Goal: Book appointment/travel/reservation

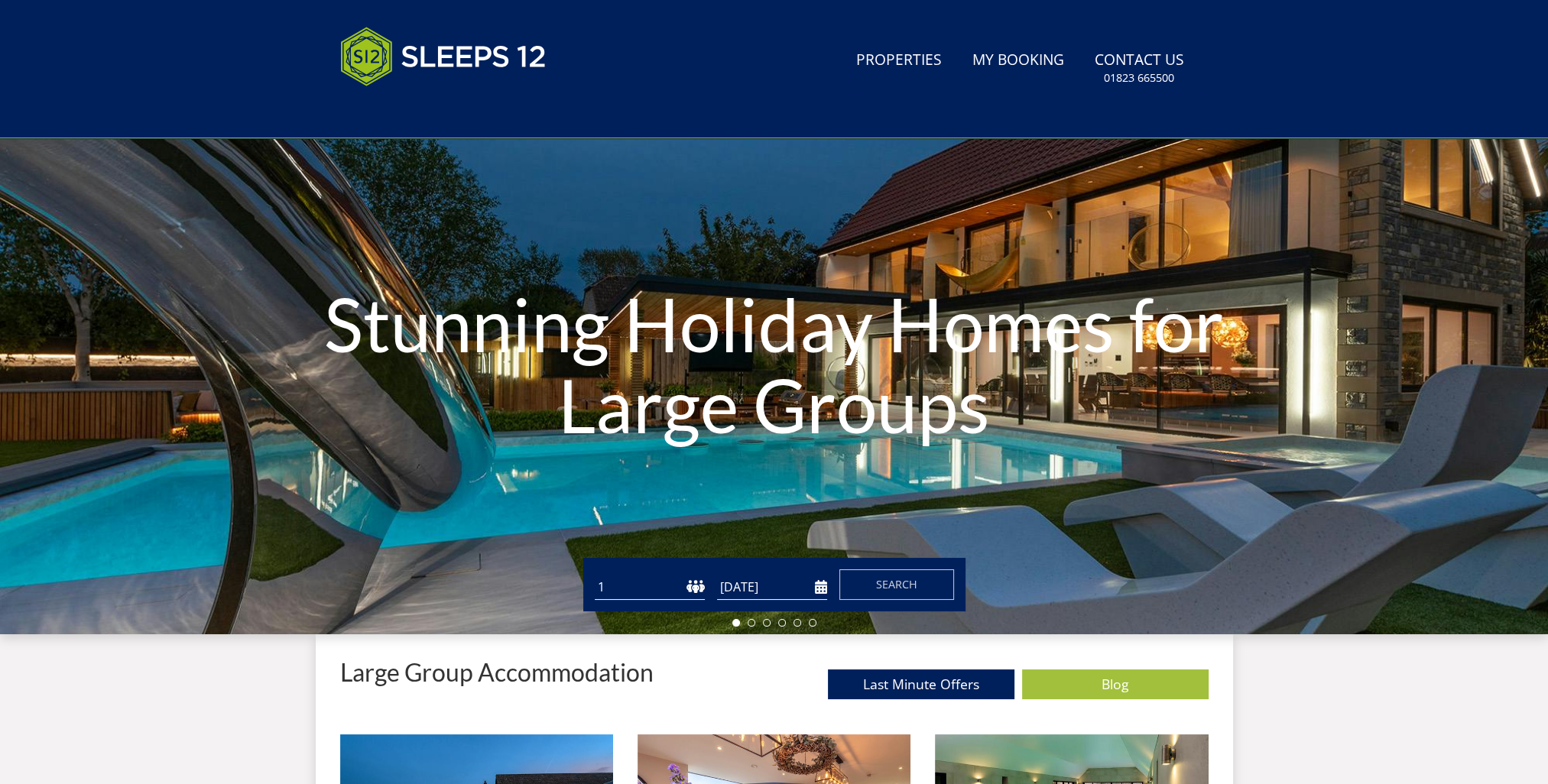
scroll to position [90, 0]
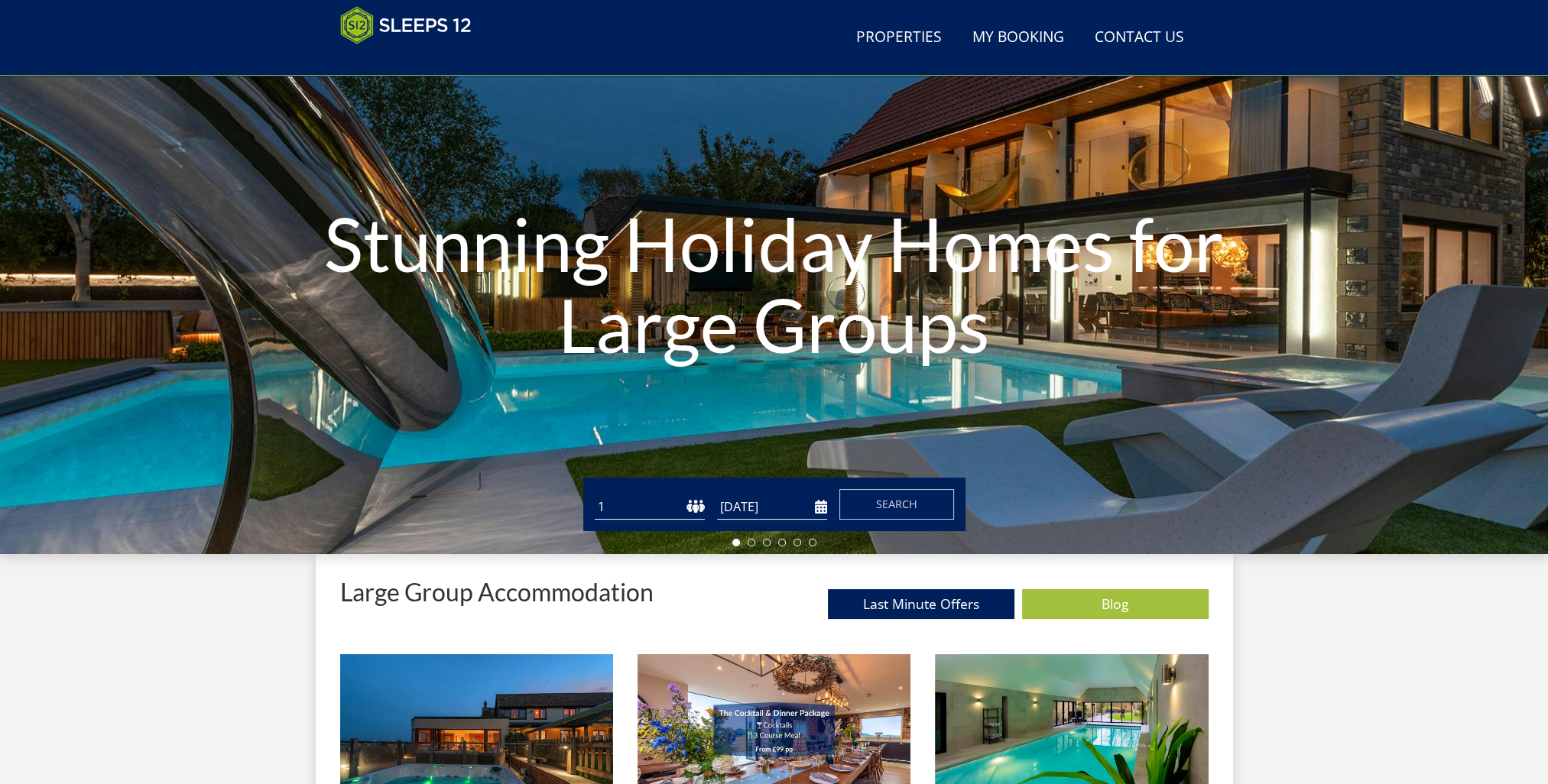
click at [659, 501] on select "1 2 3 4 5 6 7 8 9 10 11 12 13 14 15 16 17 18 19 20 21 22 23 24 25 26 27 28 29 3…" at bounding box center [650, 507] width 110 height 26
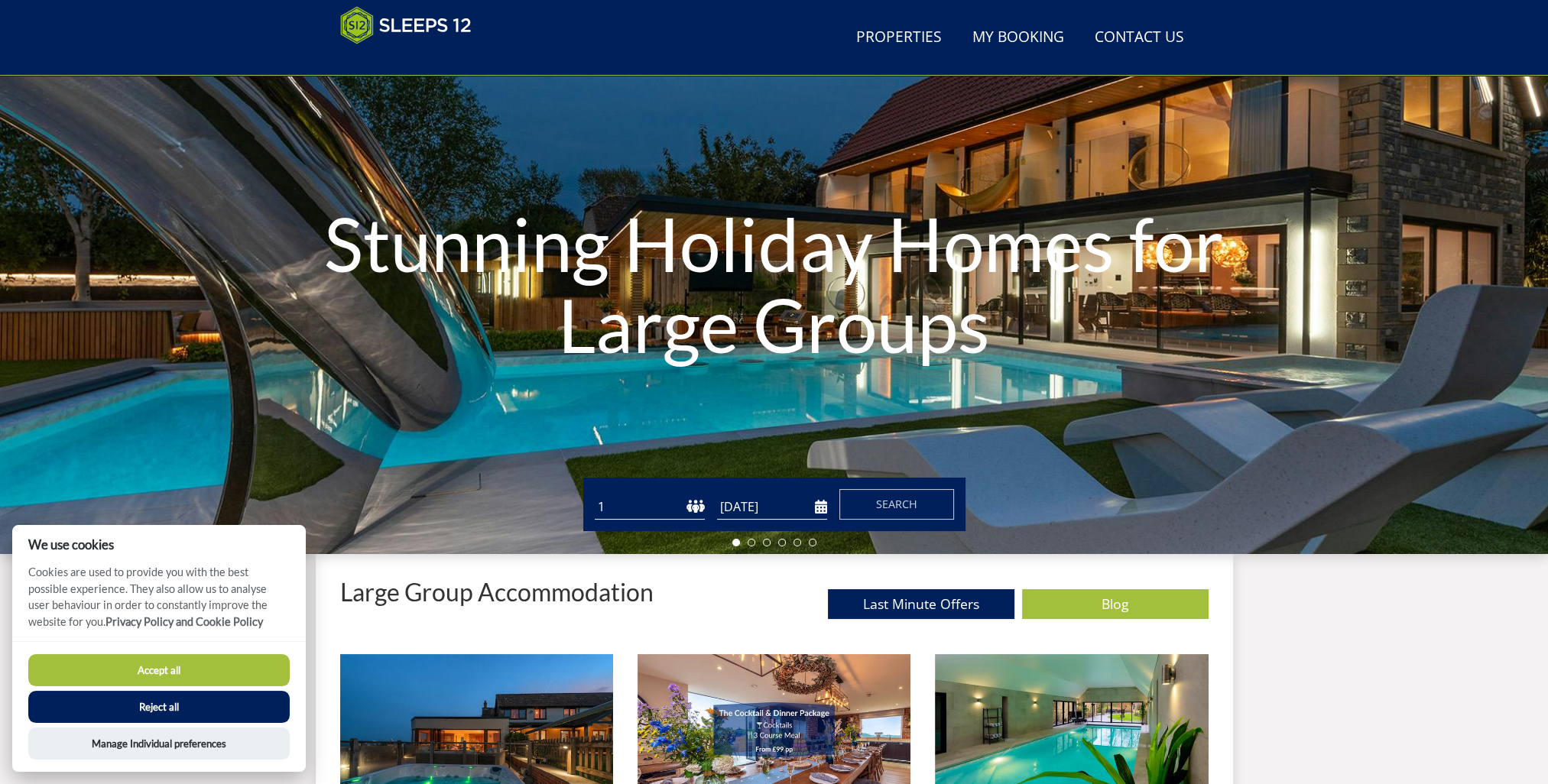
click at [643, 506] on select "1 2 3 4 5 6 7 8 9 10 11 12 13 14 15 16 17 18 19 20 21 22 23 24 25 26 27 28 29 3…" at bounding box center [650, 507] width 110 height 26
select select "13"
click at [595, 494] on select "1 2 3 4 5 6 7 8 9 10 11 12 13 14 15 16 17 18 19 20 21 22 23 24 25 26 27 28 29 3…" at bounding box center [650, 507] width 110 height 26
click at [817, 505] on input "[DATE]" at bounding box center [772, 507] width 110 height 26
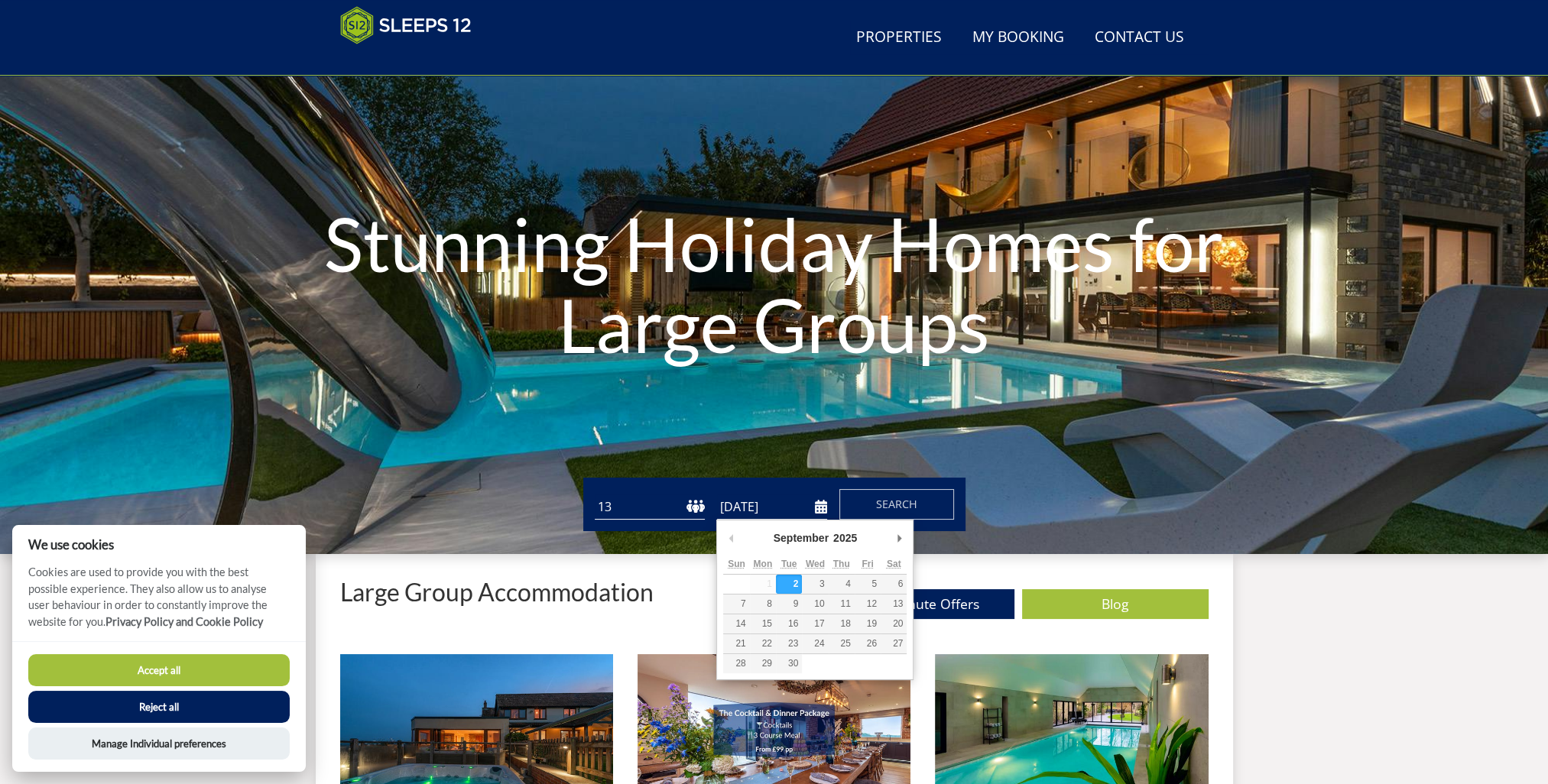
click at [847, 534] on select "2025 2026 2027 2028 2029 2030 2031 2032 2033 2034 2035" at bounding box center [851, 538] width 41 height 16
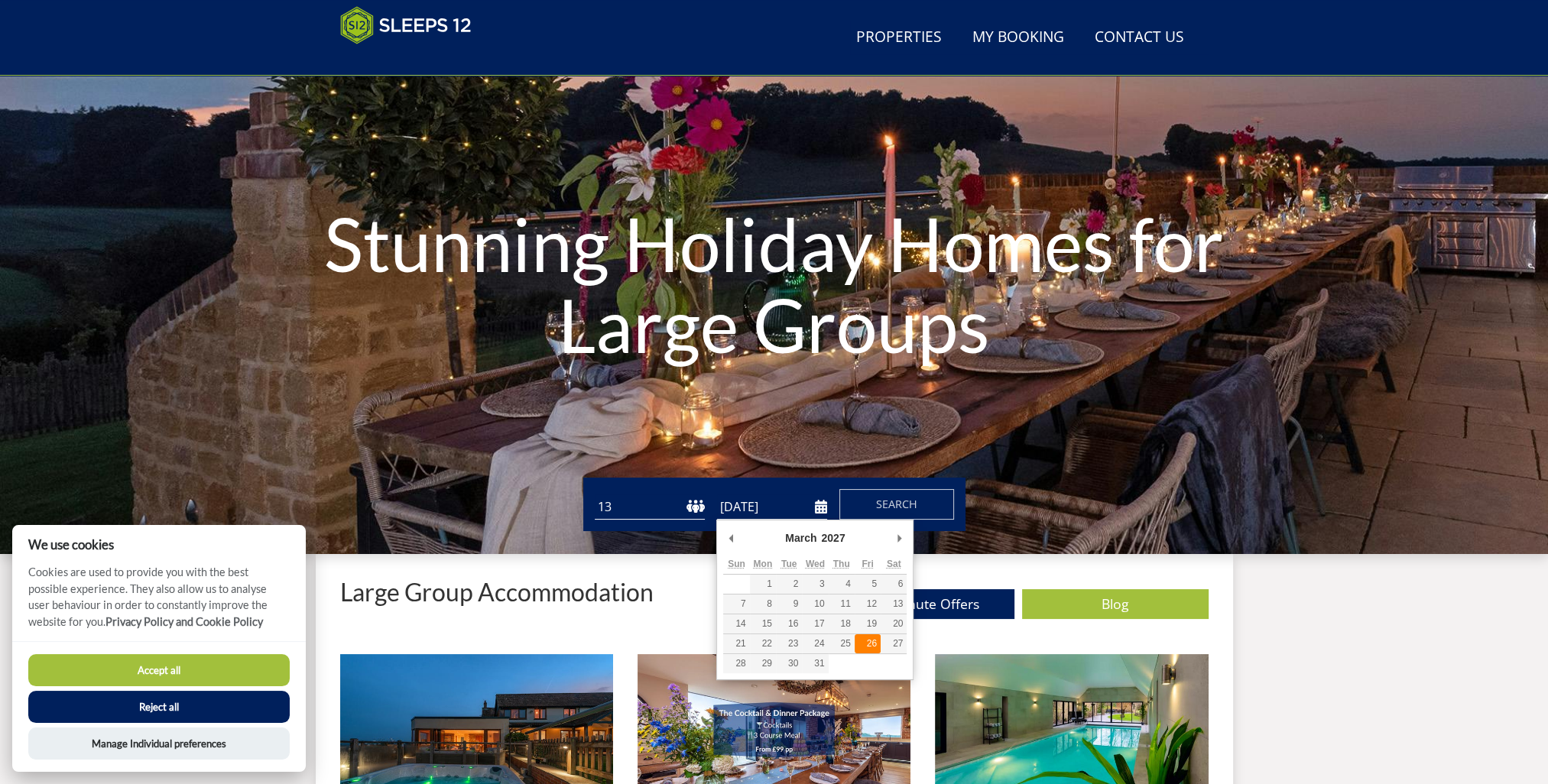
type input "[DATE]"
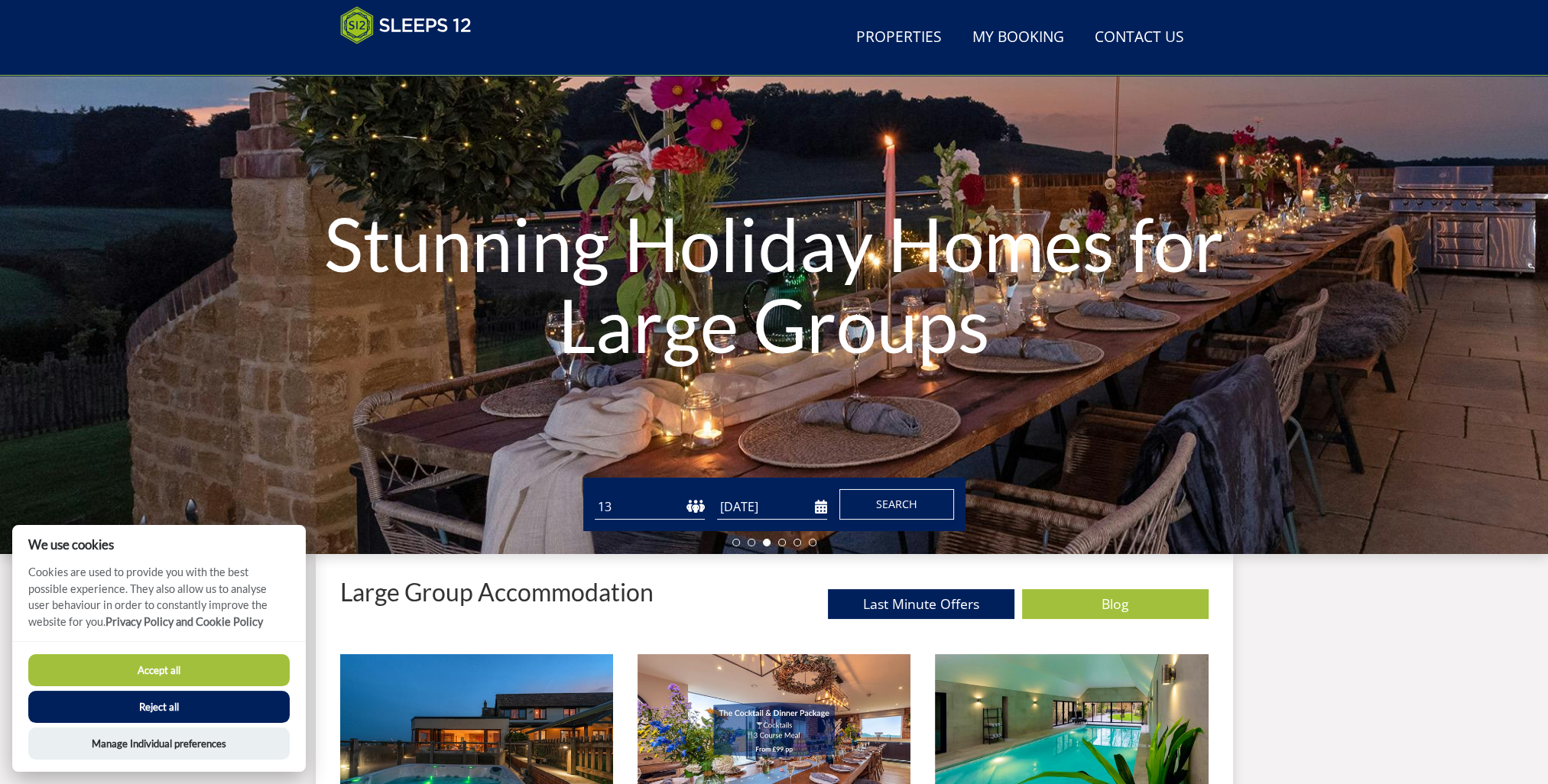
click at [876, 507] on span "Search" at bounding box center [896, 504] width 41 height 15
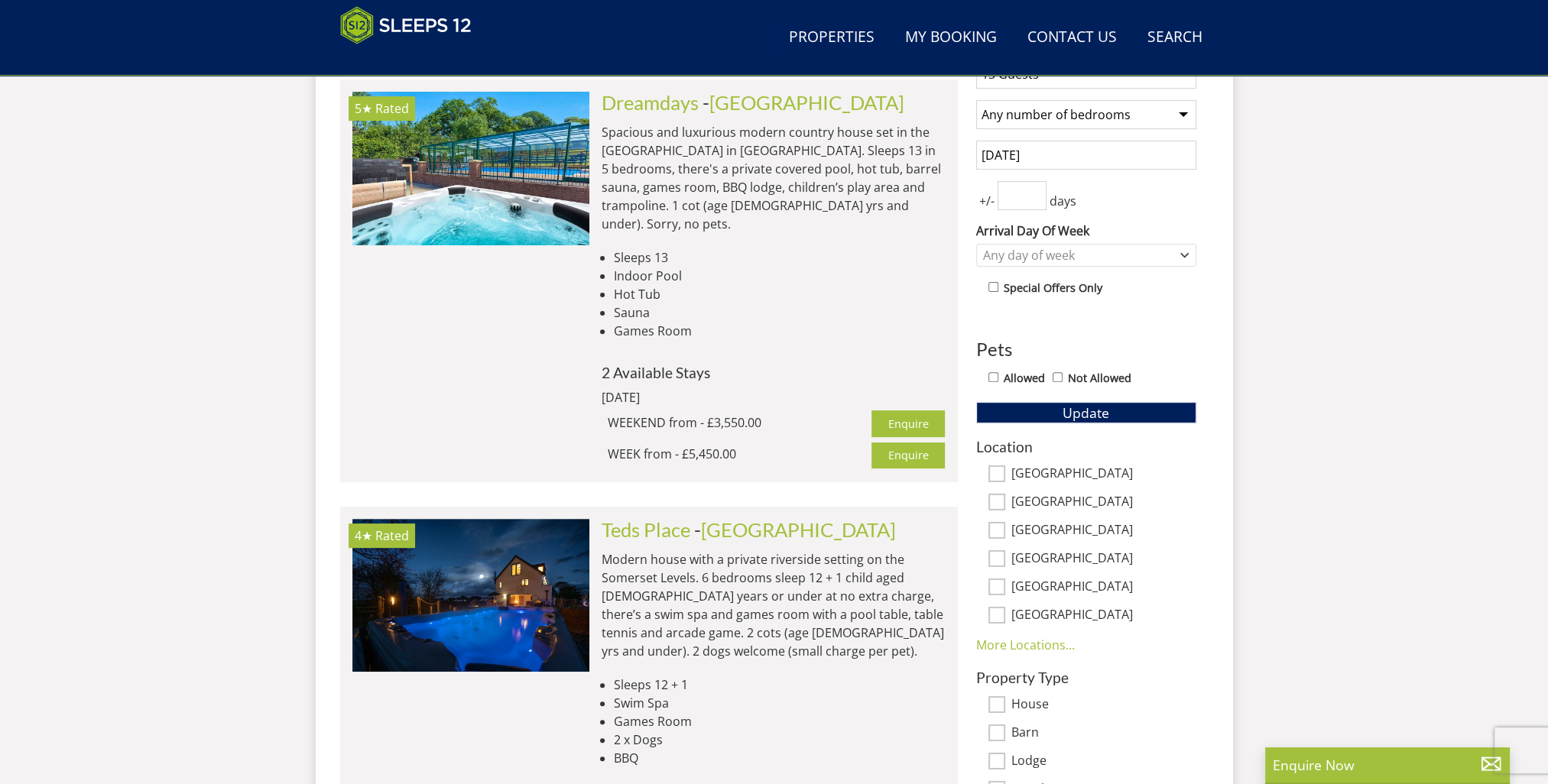
scroll to position [625, 0]
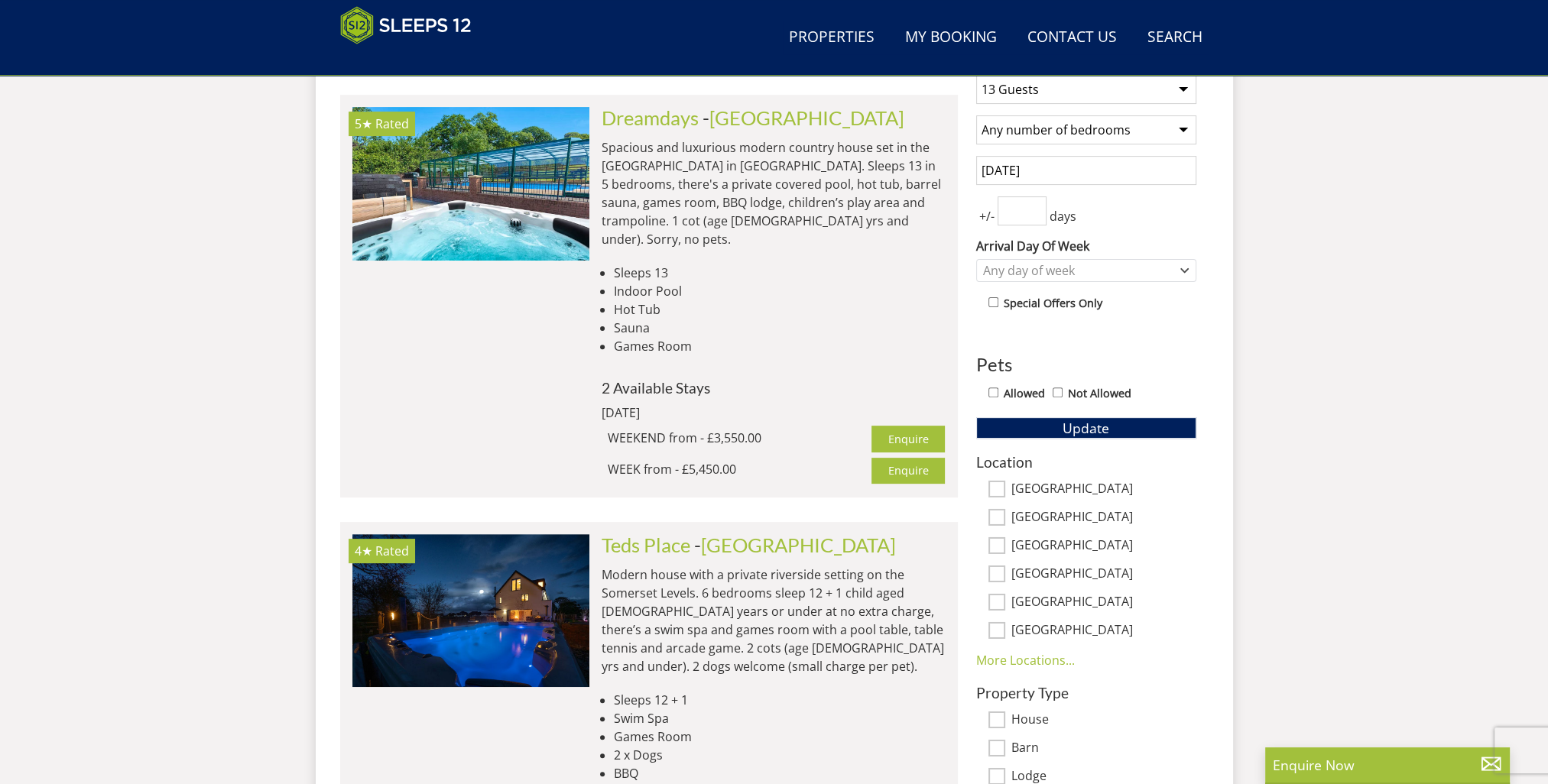
click at [993, 391] on input "Allowed" at bounding box center [994, 392] width 10 height 10
checkbox input "true"
click at [1009, 424] on button "Update" at bounding box center [1086, 428] width 220 height 22
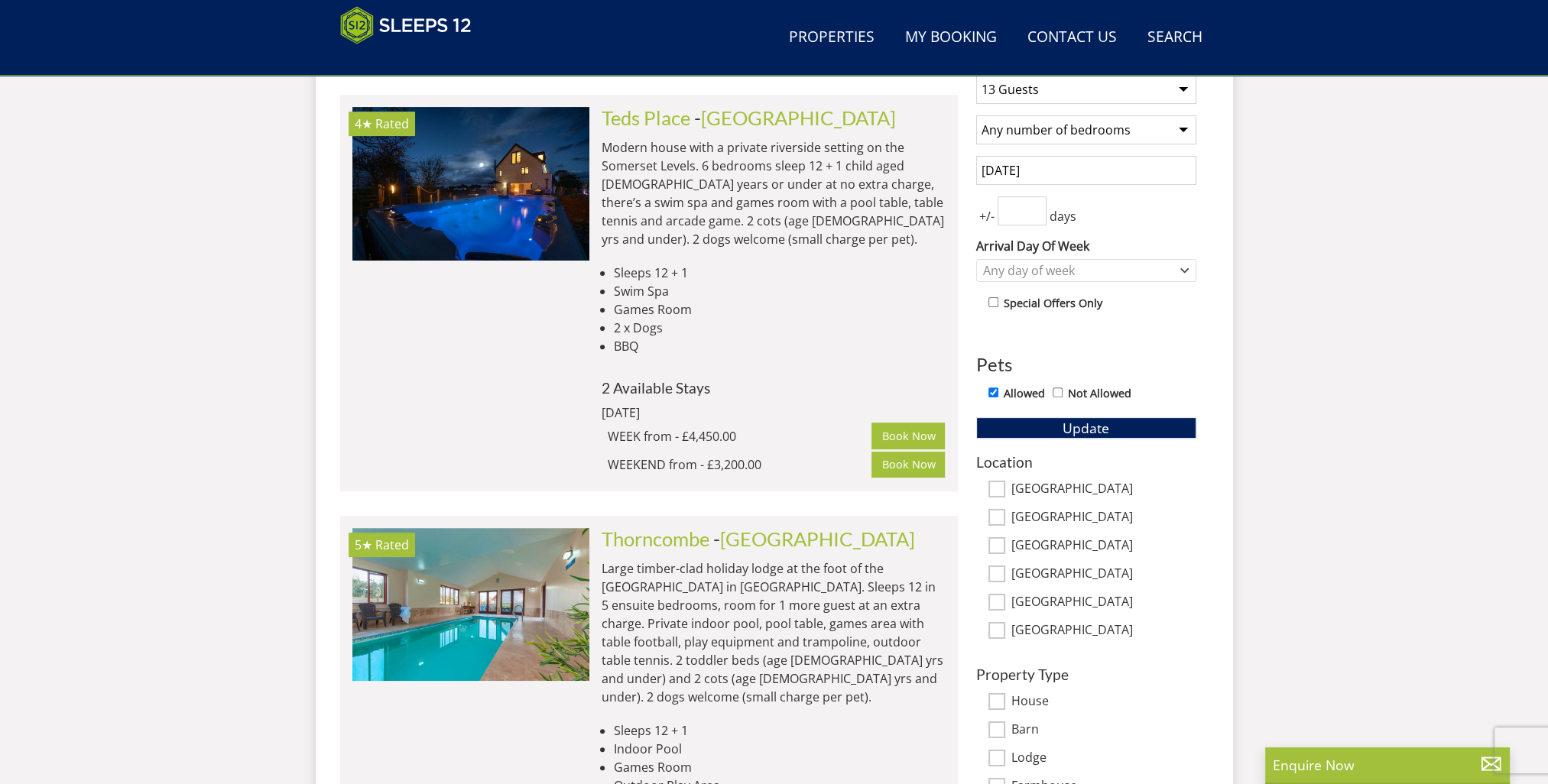
click at [994, 482] on input "[GEOGRAPHIC_DATA]" at bounding box center [997, 488] width 17 height 17
checkbox input "true"
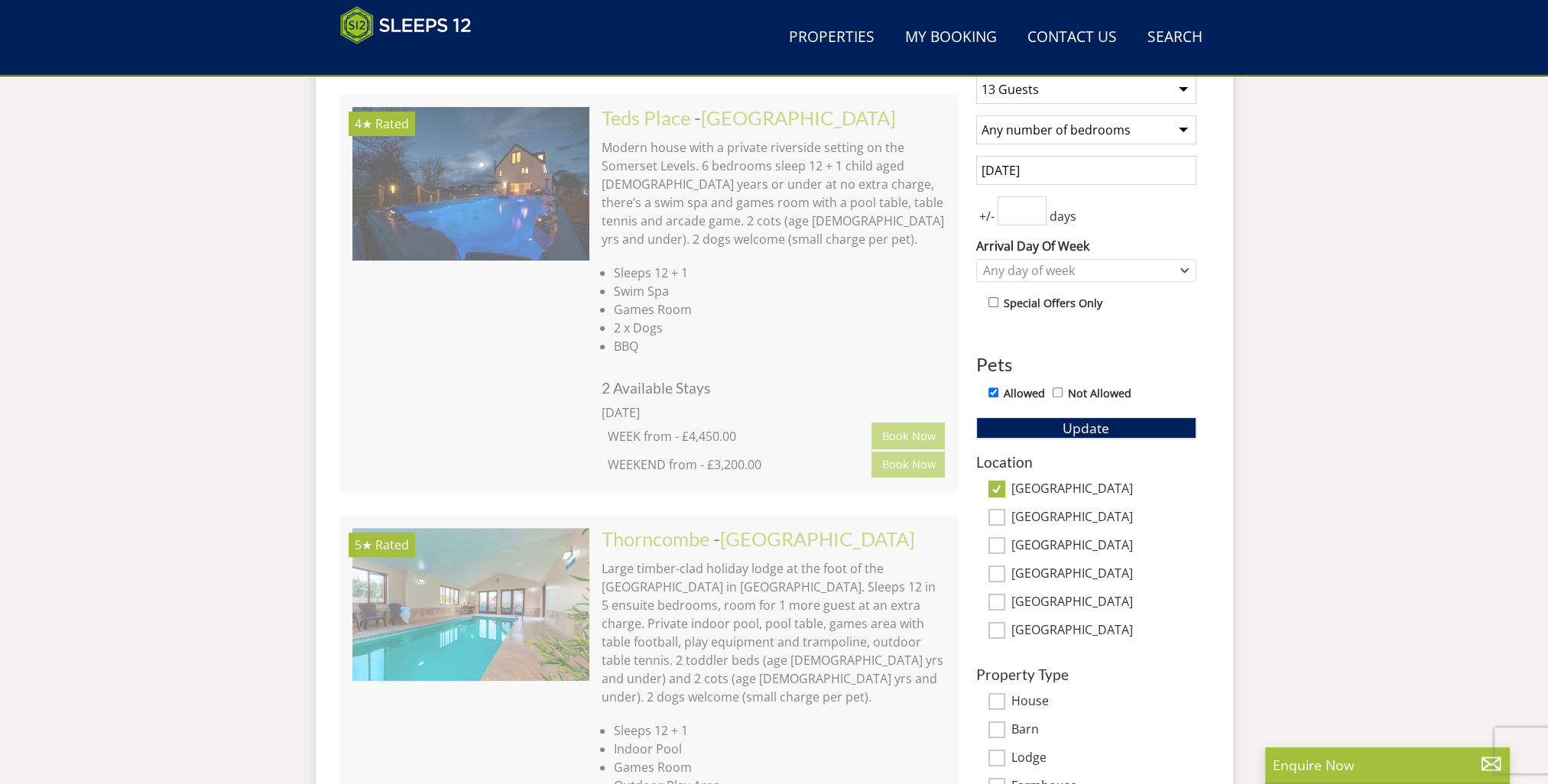
click at [996, 545] on input "[GEOGRAPHIC_DATA]" at bounding box center [997, 545] width 17 height 17
checkbox input "true"
click at [997, 576] on input "[GEOGRAPHIC_DATA]" at bounding box center [997, 573] width 17 height 17
checkbox input "true"
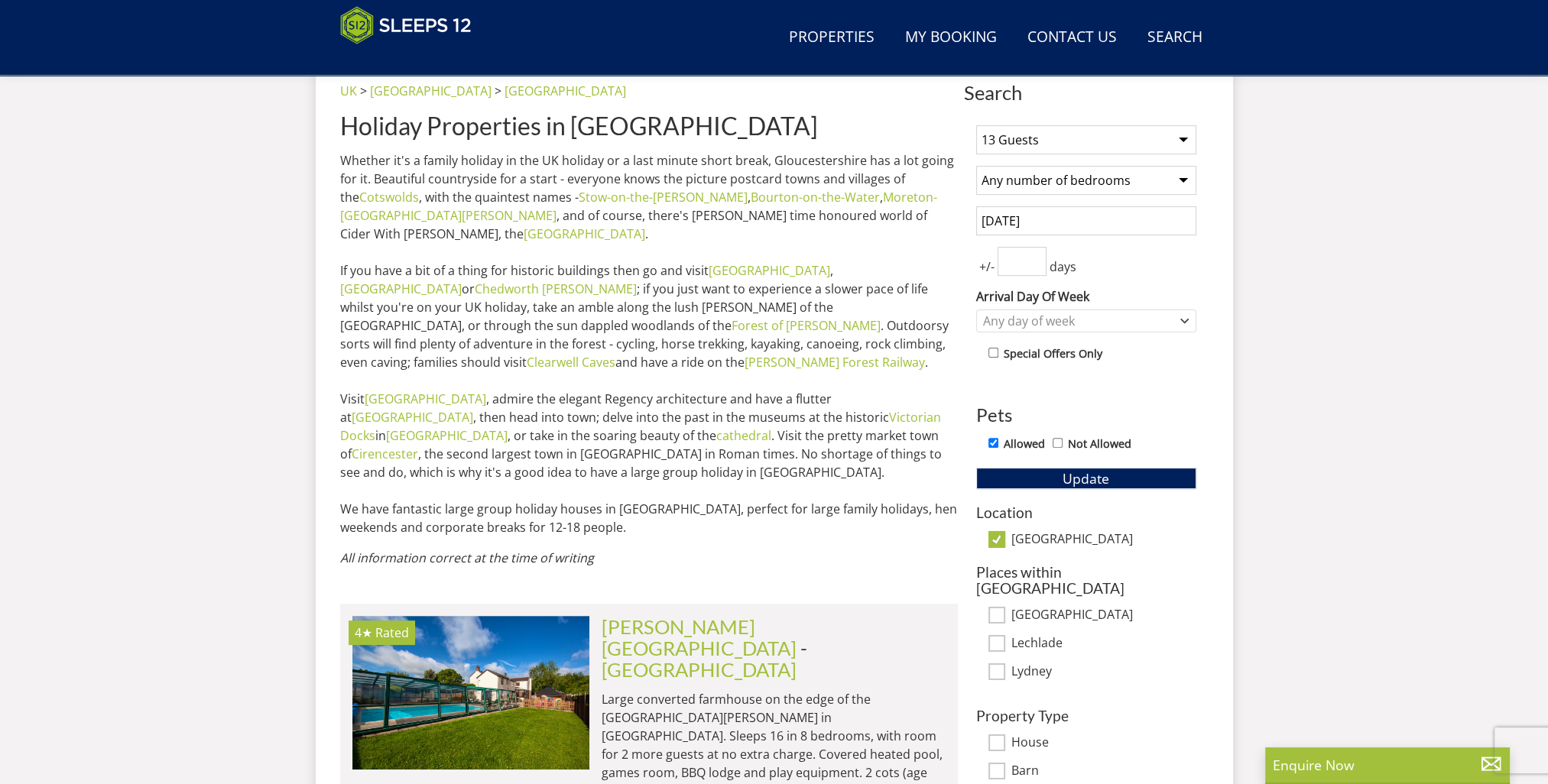
scroll to position [548, 0]
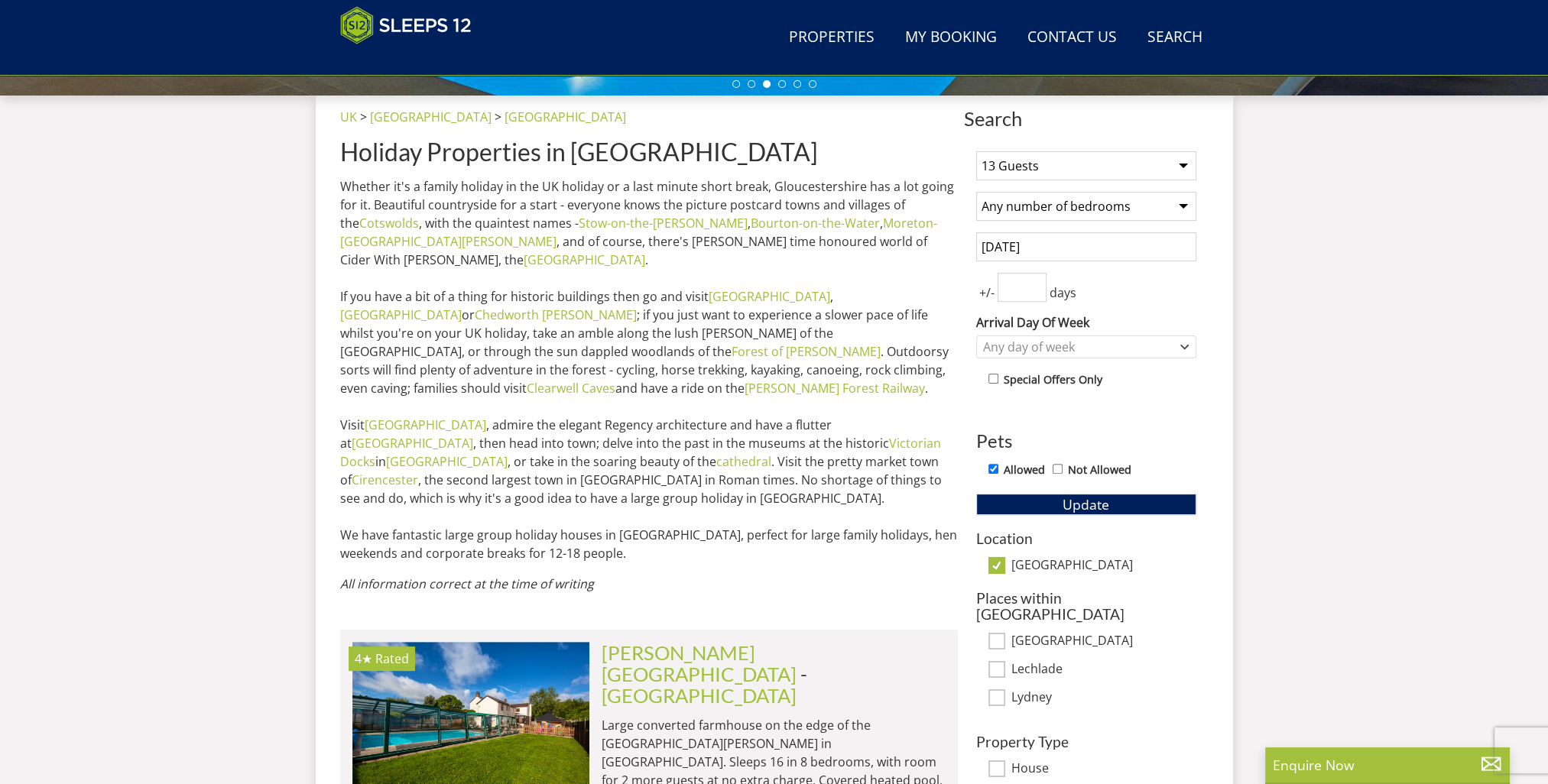
click at [996, 562] on input "[GEOGRAPHIC_DATA]" at bounding box center [997, 565] width 17 height 17
checkbox input "false"
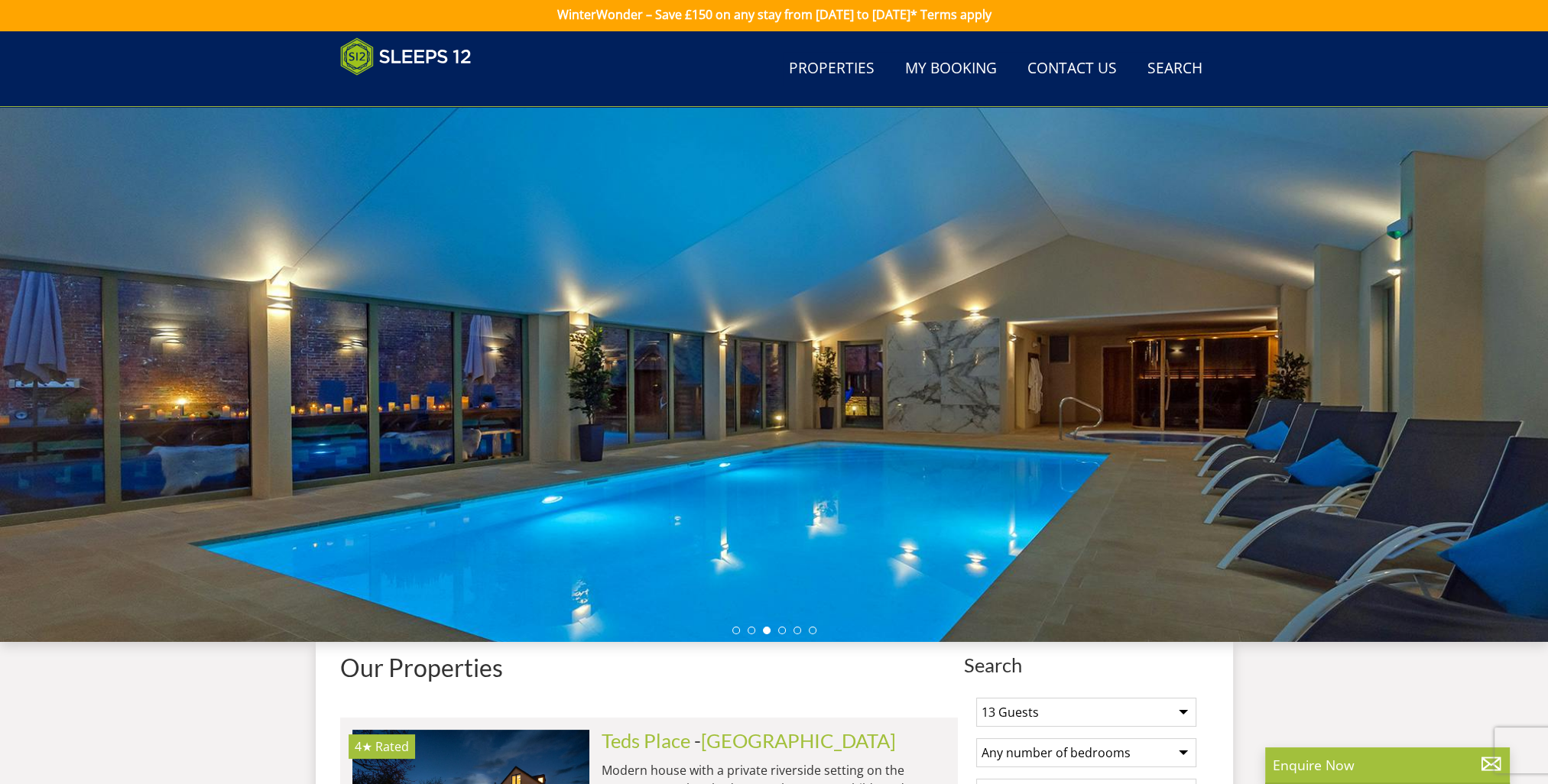
scroll to position [0, 0]
